Goal: Find specific page/section: Find specific page/section

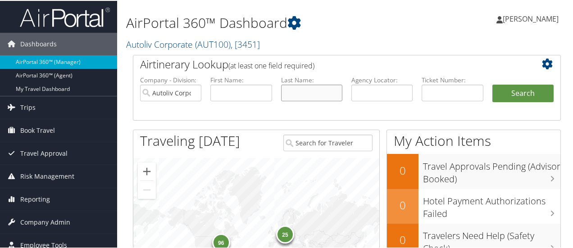
click at [300, 96] on input "text" at bounding box center [311, 92] width 61 height 17
type input "roche"
click at [492, 84] on button "Search" at bounding box center [522, 93] width 61 height 18
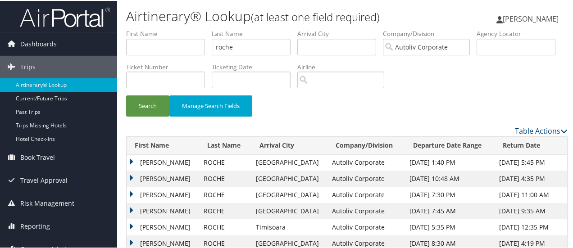
click at [131, 160] on td "[PERSON_NAME]" at bounding box center [163, 162] width 73 height 16
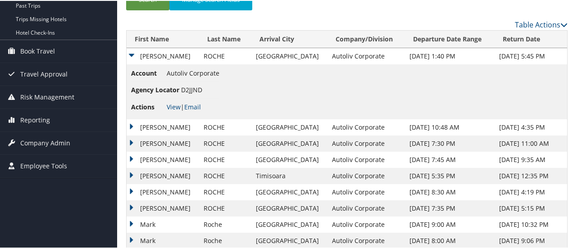
scroll to position [111, 0]
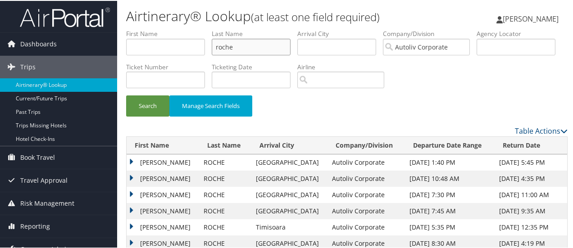
click at [234, 50] on input "roche" at bounding box center [251, 46] width 79 height 17
type input "r"
type input "elitok"
click at [150, 107] on button "Search" at bounding box center [147, 105] width 43 height 21
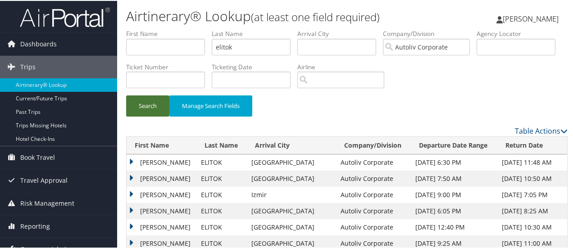
click at [150, 107] on button "Search" at bounding box center [147, 105] width 43 height 21
click at [147, 108] on button "Search" at bounding box center [147, 105] width 43 height 21
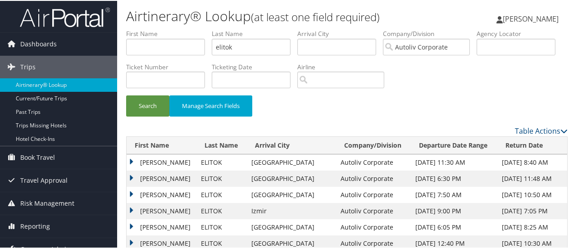
click at [130, 160] on td "HASAN ALI" at bounding box center [162, 162] width 70 height 16
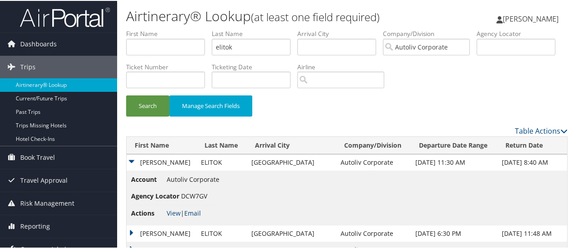
click at [194, 214] on link "Email" at bounding box center [192, 212] width 17 height 9
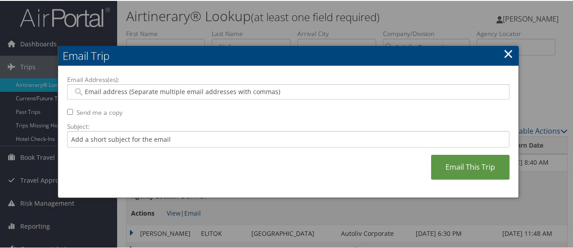
click at [166, 90] on input "Email Address(es):" at bounding box center [288, 91] width 431 height 9
type input "kelly"
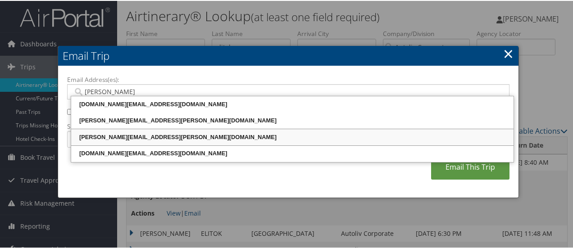
click at [147, 136] on div "KELLY.TAULBEE@AUTOLIV.COM" at bounding box center [293, 136] width 440 height 9
type input "KELLY.TAULBEE@AUTOLIV.COM"
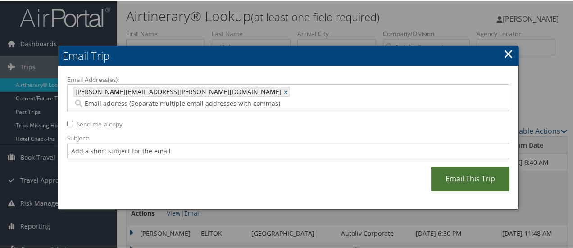
click at [476, 167] on link "Email This Trip" at bounding box center [470, 178] width 78 height 25
